Goal: Task Accomplishment & Management: Use online tool/utility

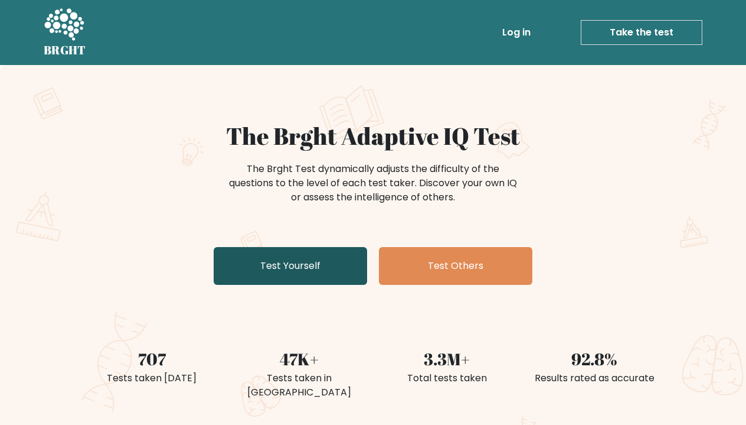
click at [344, 279] on link "Test Yourself" at bounding box center [291, 266] width 154 height 38
click at [293, 258] on link "Test Yourself" at bounding box center [291, 266] width 154 height 38
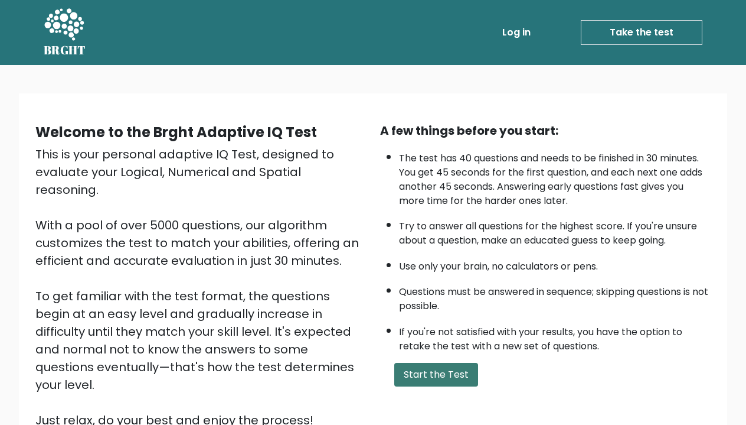
click at [427, 382] on button "Start the Test" at bounding box center [436, 375] width 84 height 24
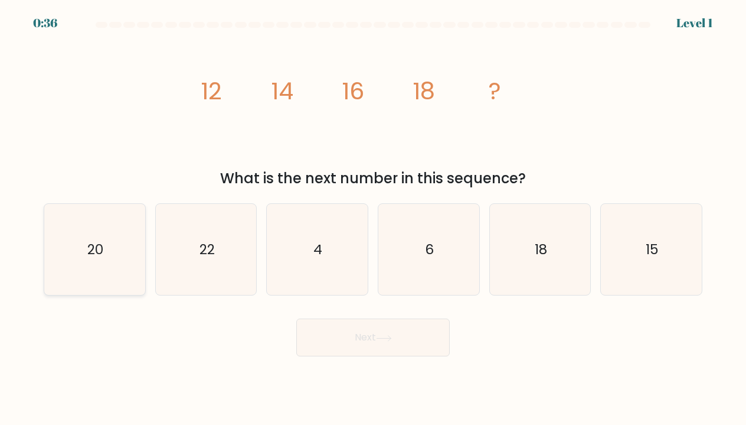
click at [121, 270] on icon "20" at bounding box center [95, 250] width 92 height 92
click at [373, 218] on input "a. 20" at bounding box center [373, 216] width 1 height 6
radio input "true"
click at [374, 338] on button "Next" at bounding box center [373, 337] width 154 height 38
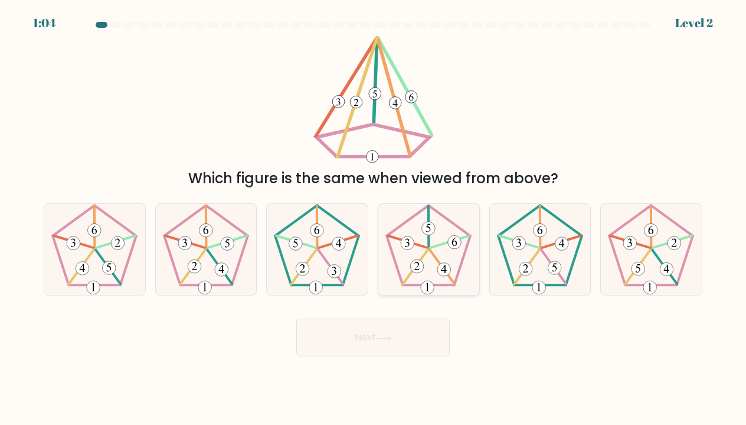
click at [409, 259] on icon at bounding box center [429, 250] width 92 height 92
click at [374, 218] on input "d." at bounding box center [373, 216] width 1 height 6
radio input "true"
click at [401, 339] on button "Next" at bounding box center [373, 337] width 154 height 38
